Goal: Task Accomplishment & Management: Manage account settings

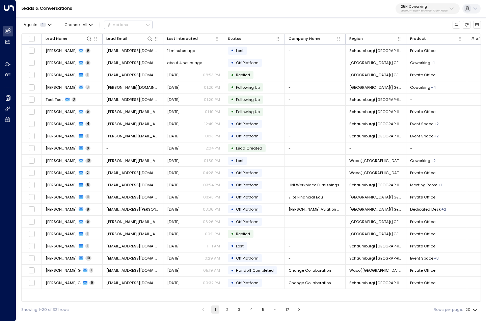
click at [441, 8] on p "25N Coworking" at bounding box center [424, 7] width 47 height 4
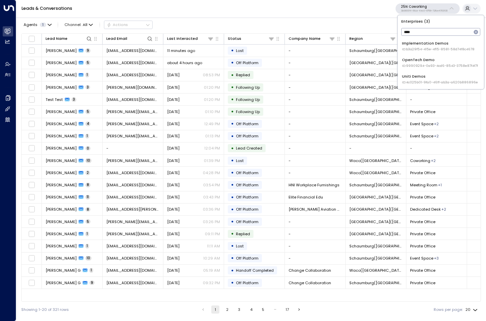
type input "****"
click at [429, 80] on span "ID: 4c025b01-9fa0-46ff-ab3a-a620b886896e" at bounding box center [440, 82] width 76 height 5
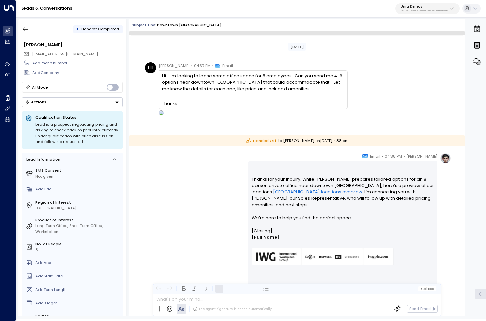
scroll to position [26, 0]
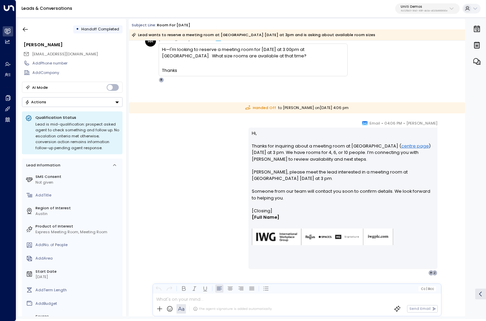
scroll to position [29, 0]
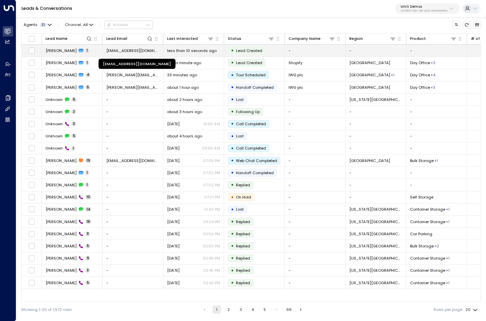
click at [128, 50] on span "[EMAIL_ADDRESS][DOMAIN_NAME]" at bounding box center [132, 50] width 53 height 5
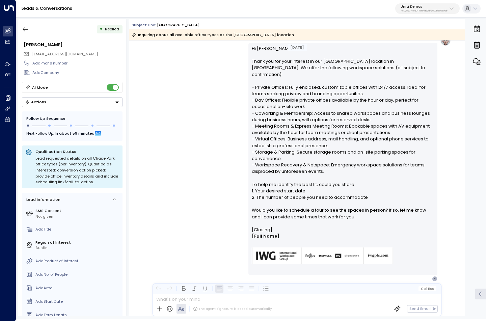
scroll to position [76, 0]
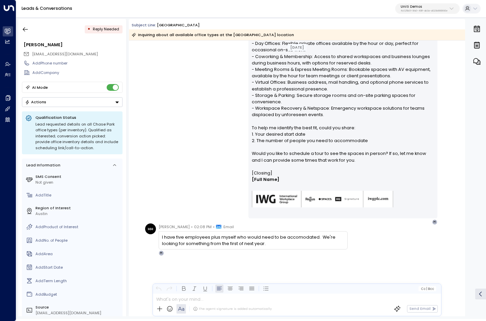
scroll to position [132, 0]
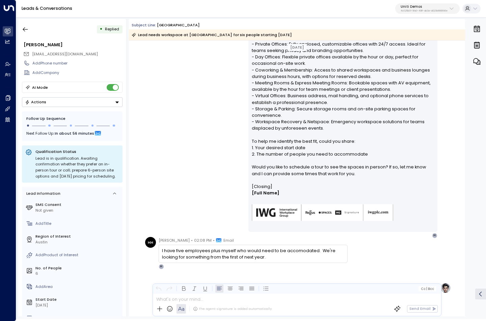
scroll to position [80, 0]
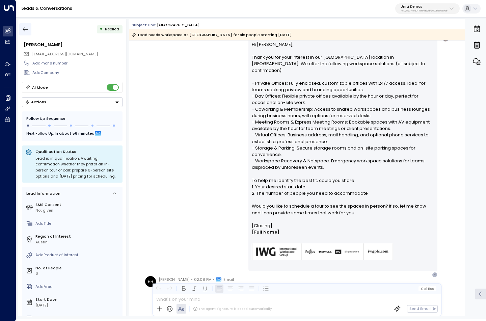
click at [23, 30] on icon "button" at bounding box center [25, 29] width 7 height 7
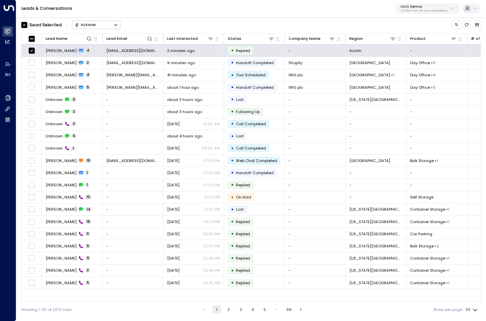
click at [117, 25] on icon "Button group with a nested menu" at bounding box center [115, 25] width 5 height 5
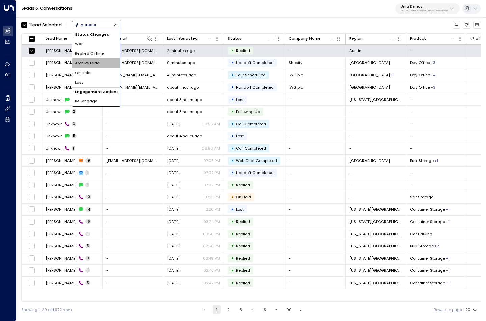
click at [105, 61] on li "Archive Lead" at bounding box center [96, 63] width 48 height 10
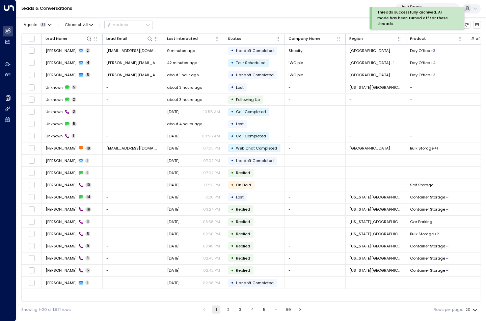
click at [213, 13] on div "Leads & Conversations Uniti Demos 4c025b01-9fa0-46ff-ab3a-a620b886896e" at bounding box center [250, 9] width 469 height 18
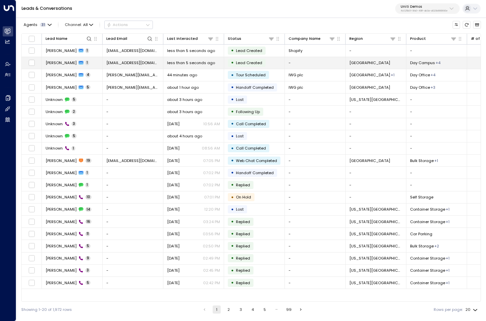
click at [60, 63] on span "[PERSON_NAME]" at bounding box center [61, 62] width 31 height 5
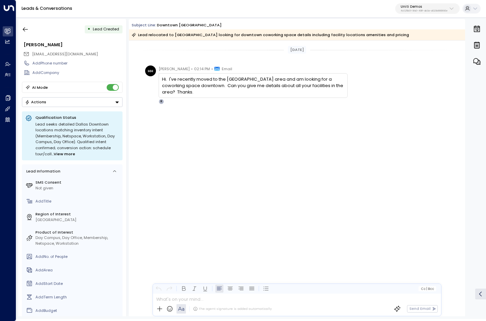
click at [256, 199] on div "Today HH Hayden Haynes • 02:14 PM • Email Hi. I've recently moved to the Dallas…" at bounding box center [297, 177] width 336 height 275
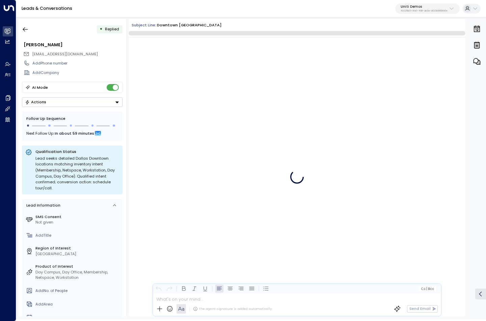
scroll to position [20, 0]
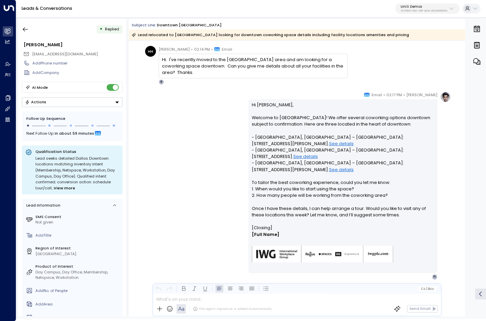
click at [329, 144] on link "See details" at bounding box center [341, 143] width 25 height 6
click at [318, 153] on link "See details" at bounding box center [305, 156] width 25 height 6
click at [353, 166] on link "See details" at bounding box center [341, 169] width 25 height 6
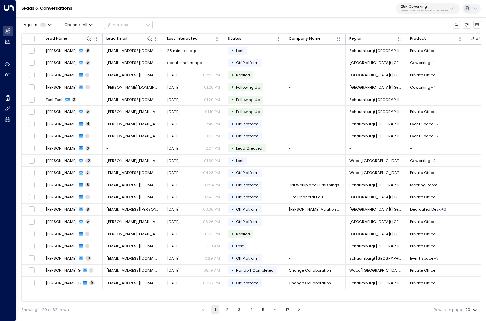
click at [415, 11] on p "3b9800f4-81ca-4ec0-8758-72fbe4763f36" at bounding box center [424, 10] width 47 height 3
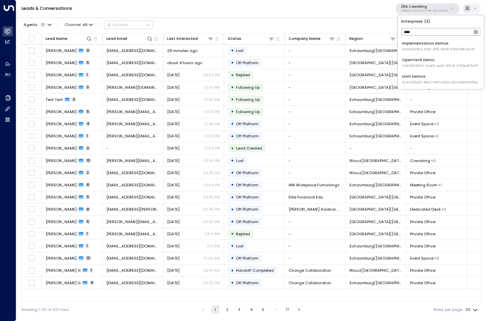
type input "****"
click at [418, 78] on div "Uniti Demos ID: 4c025b01-9fa0-46ff-ab3a-a620b886896e" at bounding box center [440, 79] width 76 height 11
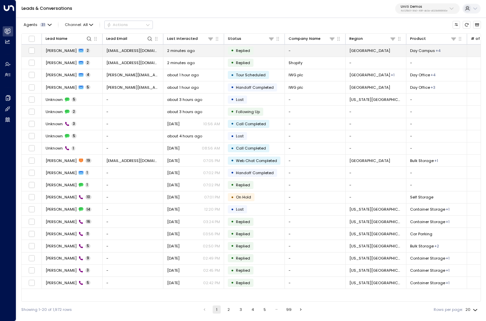
click at [60, 50] on span "[PERSON_NAME]" at bounding box center [61, 50] width 31 height 5
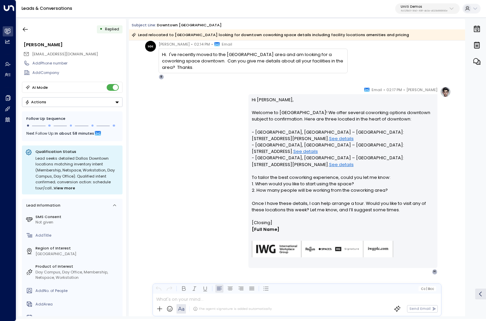
scroll to position [23, 0]
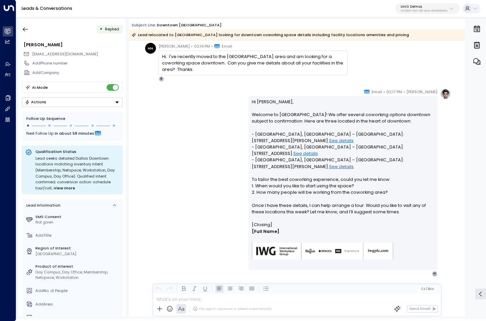
click at [329, 141] on link "See details" at bounding box center [341, 140] width 25 height 6
click at [202, 171] on div "Hanna Simons • 02:17 PM • Email Hi Hayden, Welcome to Dallas! We offer several …" at bounding box center [296, 182] width 307 height 188
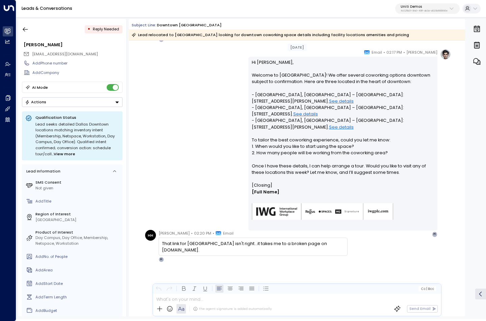
scroll to position [62, 0]
click at [202, 171] on div "Hanna Simons • 02:17 PM • Email Hi Hayden, Welcome to Dallas! We offer several …" at bounding box center [296, 143] width 307 height 188
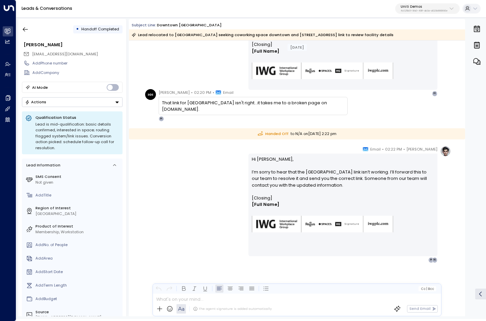
scroll to position [202, 0]
click at [28, 31] on icon "button" at bounding box center [25, 29] width 7 height 7
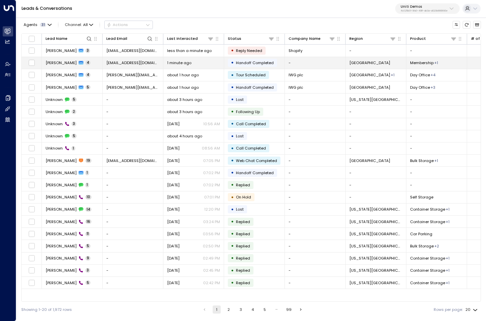
click at [35, 62] on td at bounding box center [32, 63] width 20 height 12
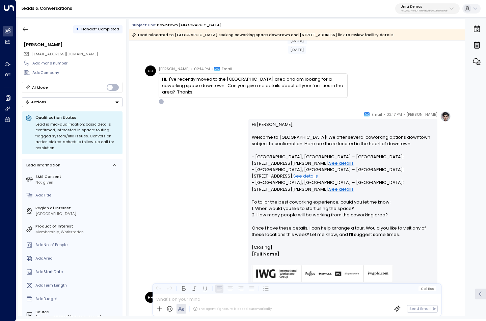
scroll to position [201, 0]
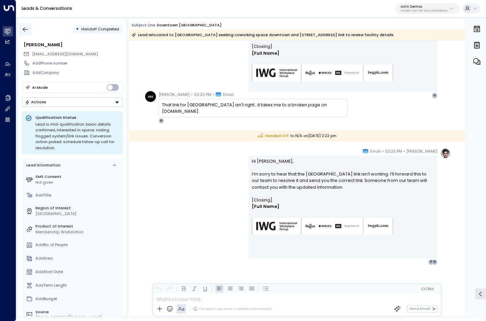
click at [28, 30] on icon "button" at bounding box center [25, 29] width 7 height 7
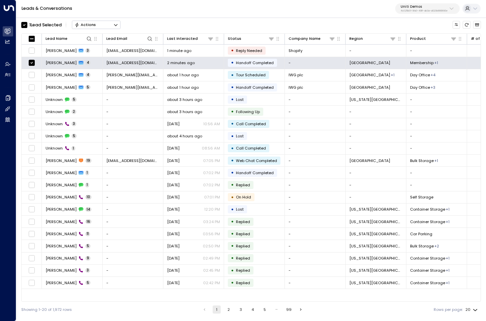
click at [117, 24] on icon "Button group with a nested menu" at bounding box center [115, 25] width 5 height 5
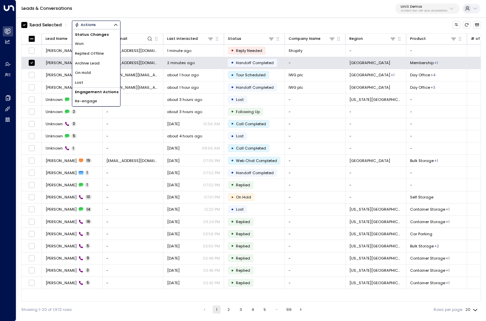
click at [99, 61] on span "Archive Lead" at bounding box center [87, 63] width 25 height 6
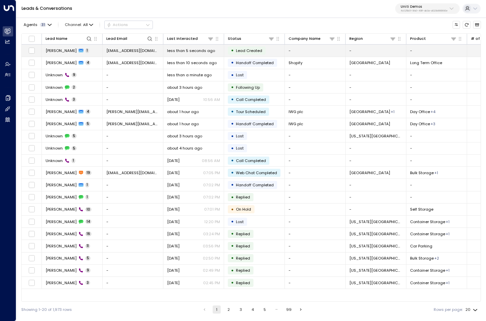
click at [63, 51] on span "[PERSON_NAME]" at bounding box center [61, 50] width 31 height 5
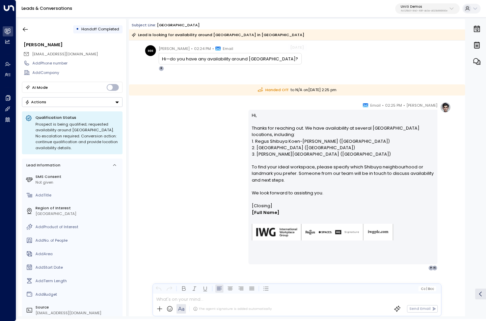
scroll to position [21, 0]
